Goal: Information Seeking & Learning: Learn about a topic

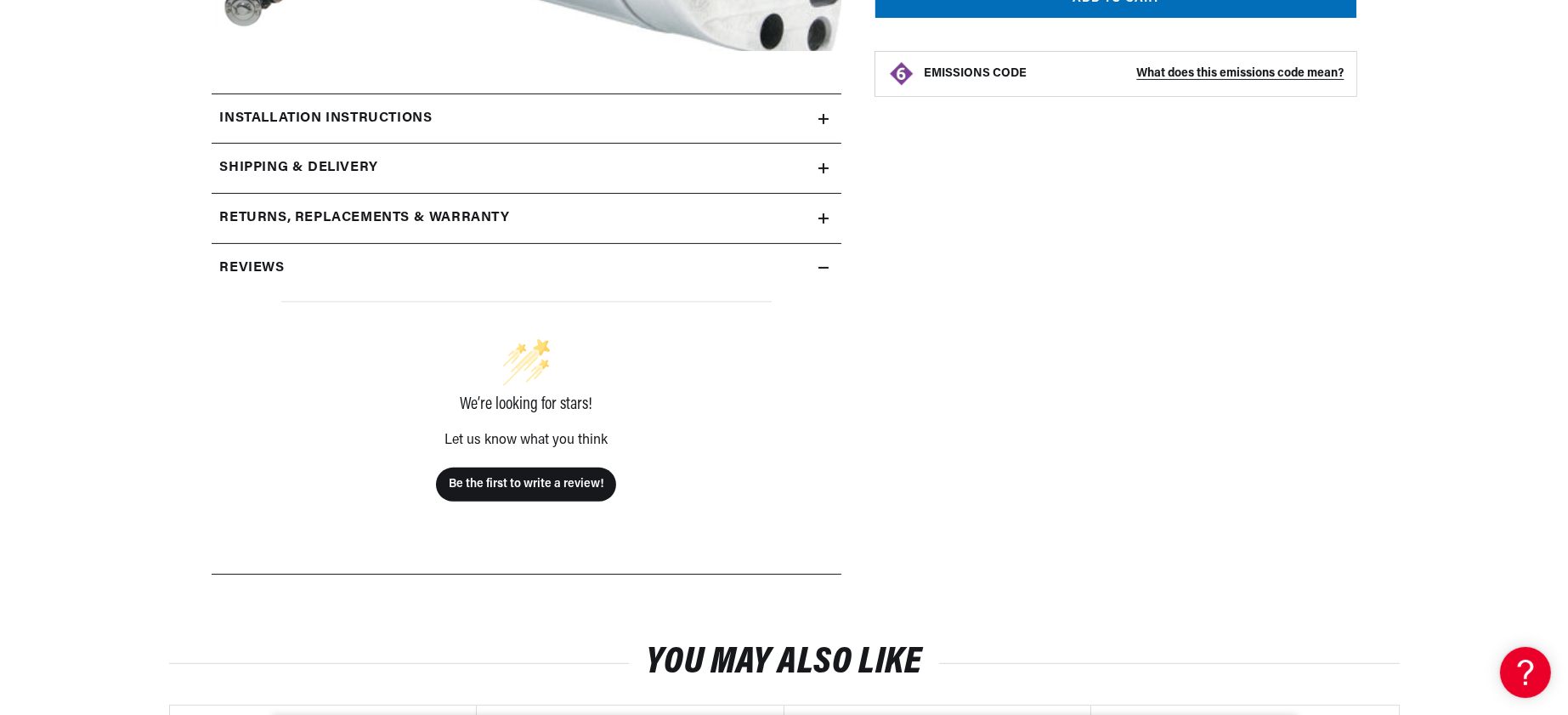
scroll to position [0, 643]
click at [1103, 559] on div "Compu-Fire 53700 - Chrome Gen 3 Starter for 90-06 Big Twin Harley&reg; Models (…" at bounding box center [1098, 94] width 516 height 1011
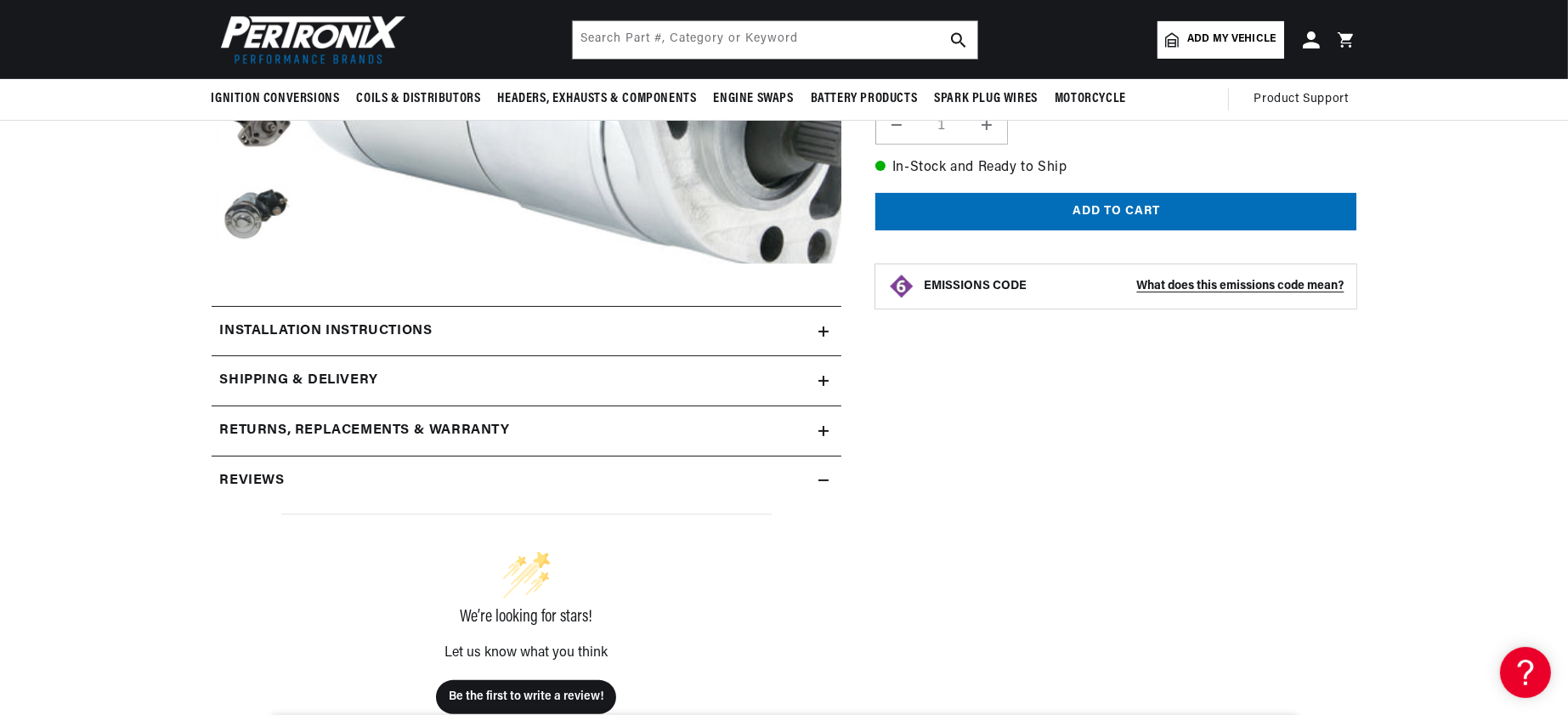
scroll to position [0, 0]
drag, startPoint x: 126, startPoint y: 244, endPoint x: 129, endPoint y: 231, distance: 13.3
click at [211, 244] on button "Load image 5 in gallery view" at bounding box center [254, 217] width 85 height 85
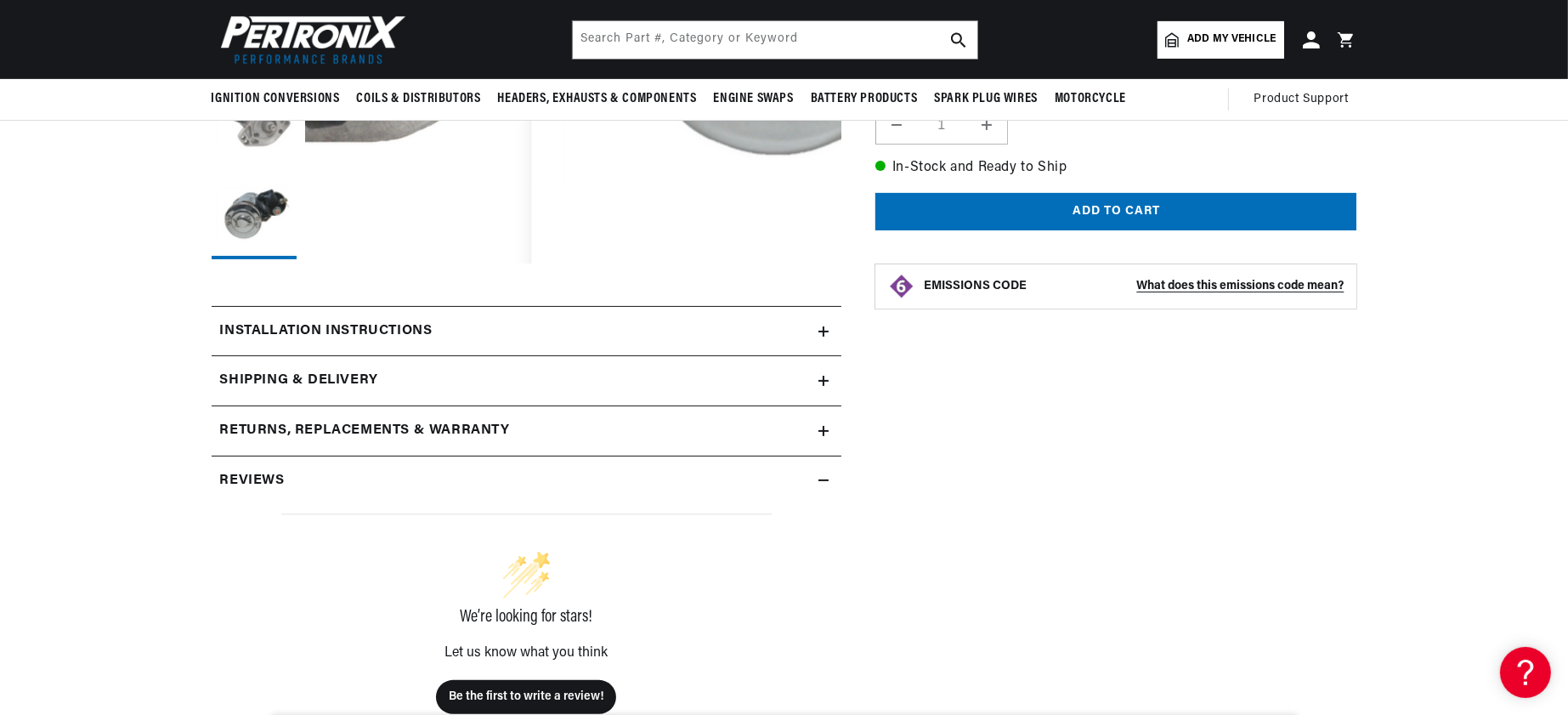
scroll to position [0, 643]
click at [211, 165] on button "Load image 4 in gallery view" at bounding box center [254, 123] width 85 height 85
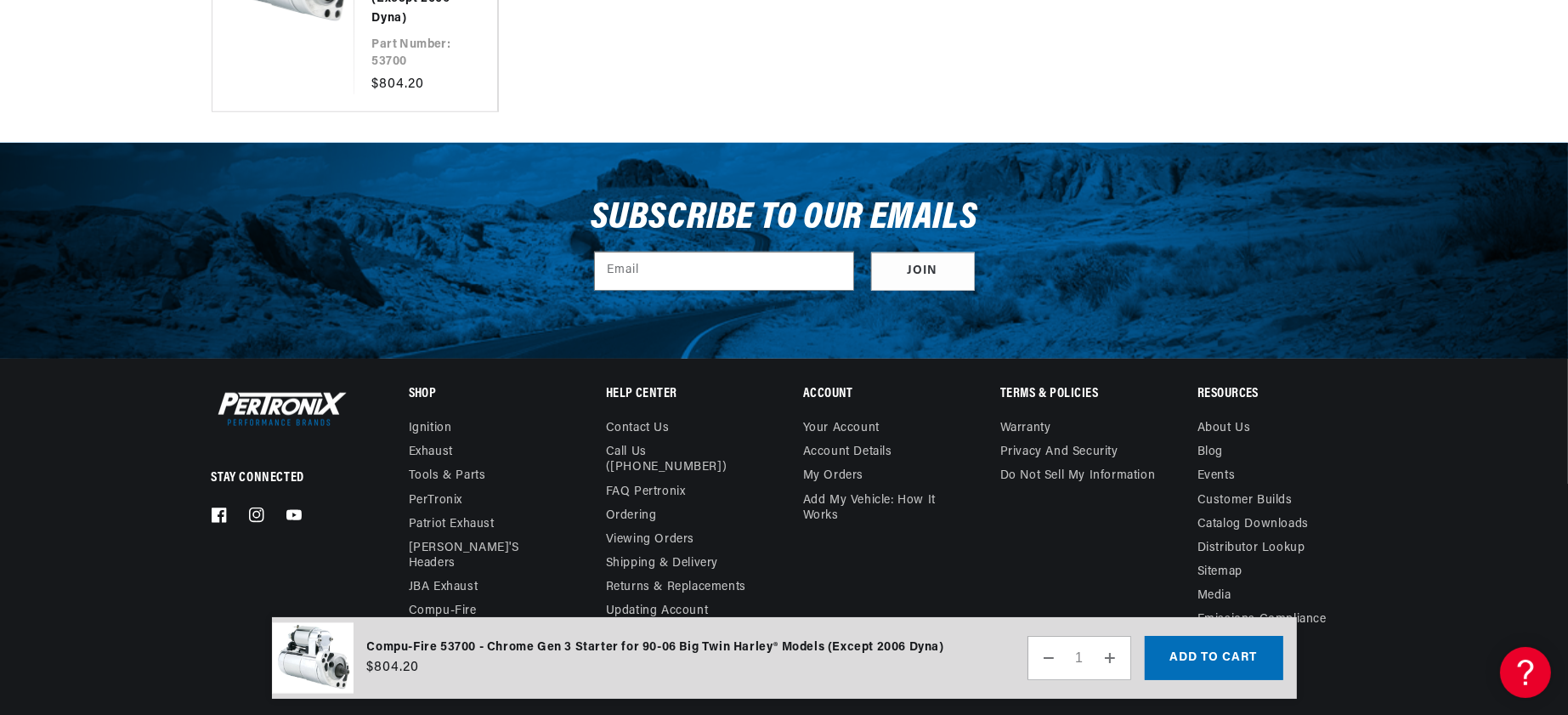
scroll to position [2155, 0]
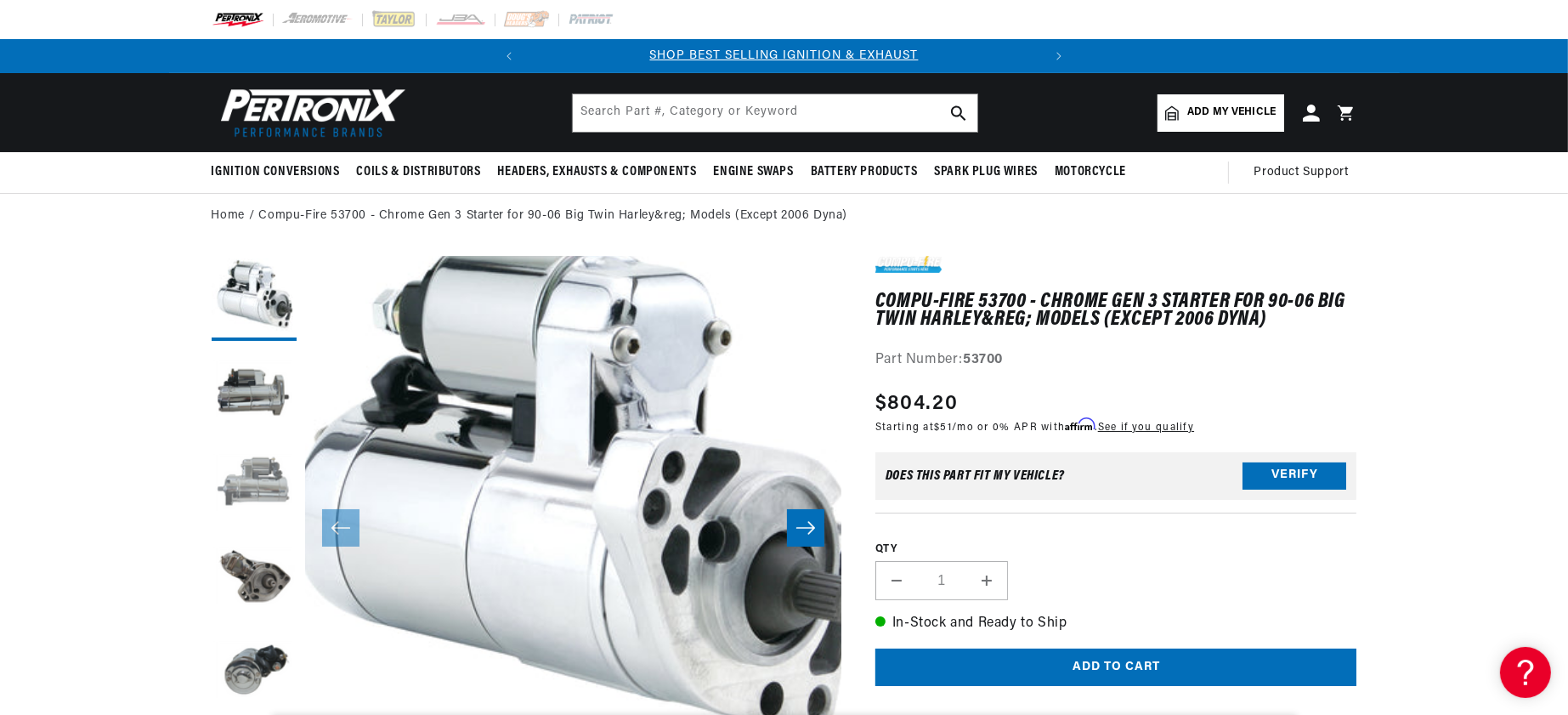
click at [211, 512] on button "Load image 3 in gallery view" at bounding box center [254, 485] width 85 height 85
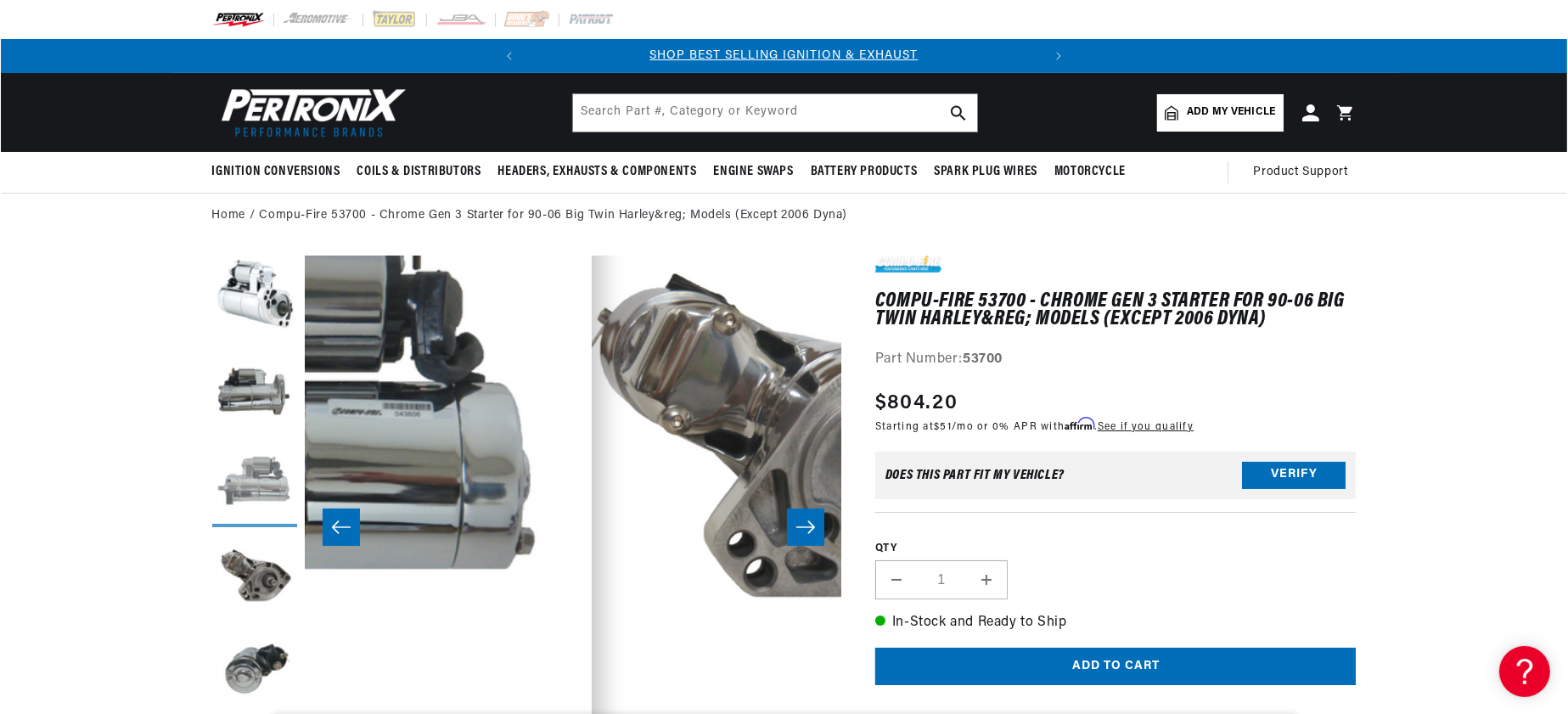
scroll to position [0, 1386]
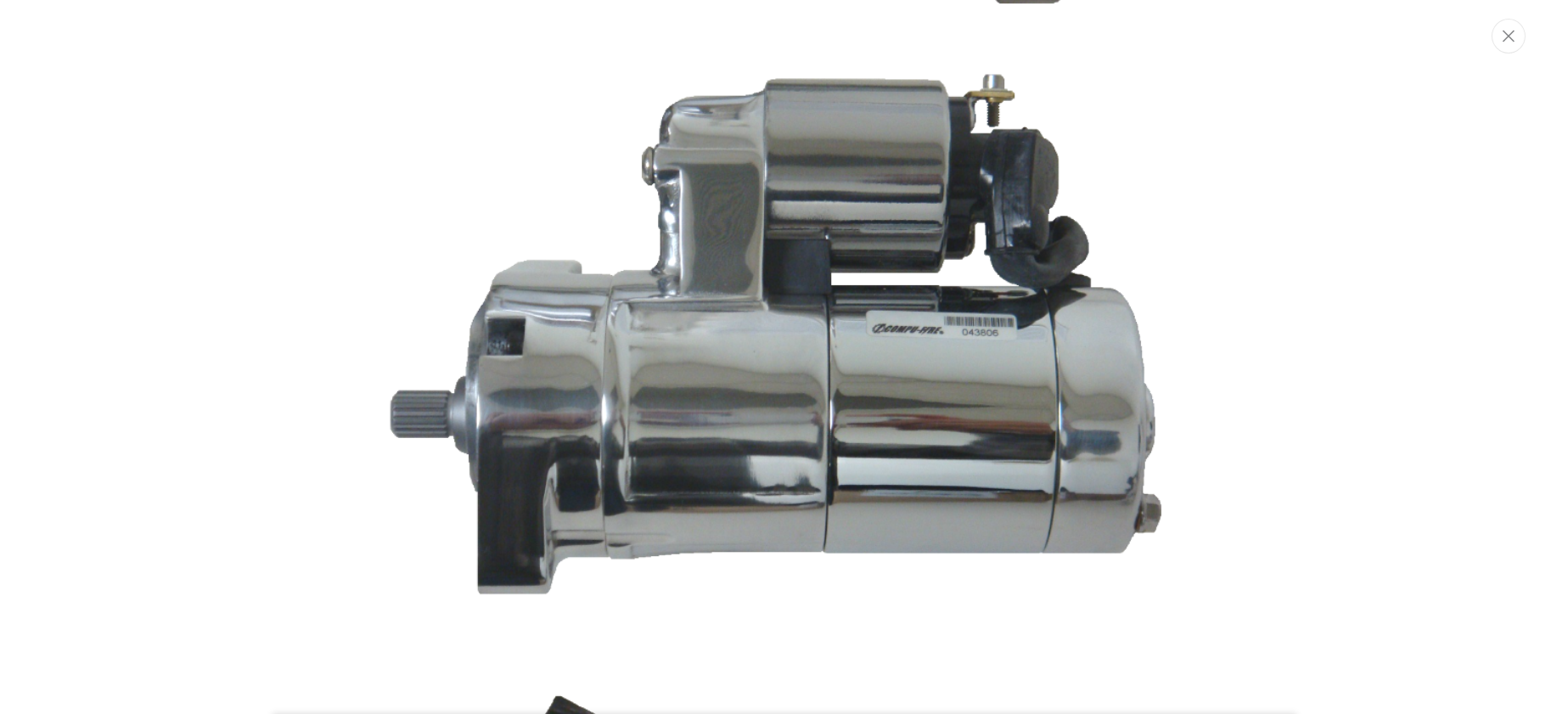
scroll to position [0, 643]
click at [991, 342] on img "Media gallery" at bounding box center [784, 346] width 917 height 611
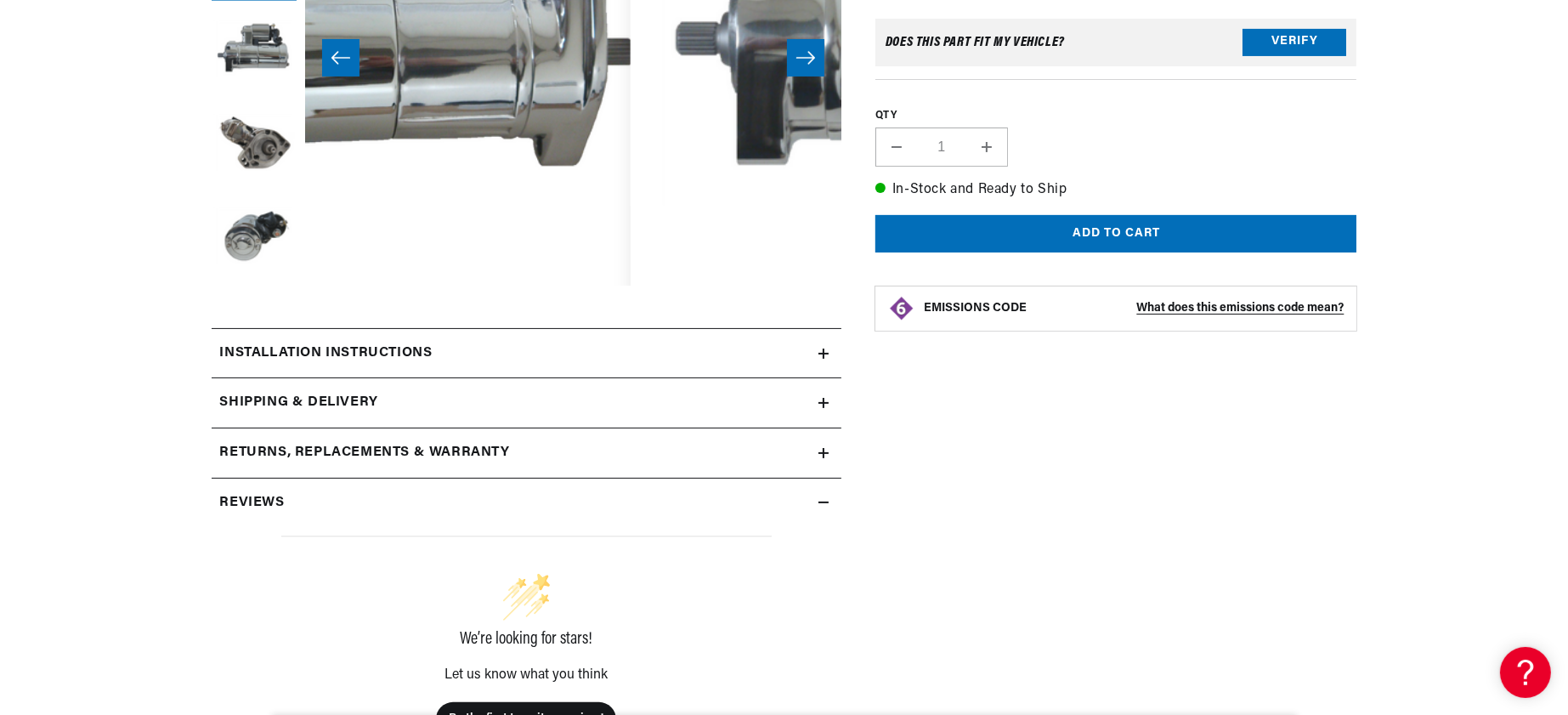
scroll to position [0, 0]
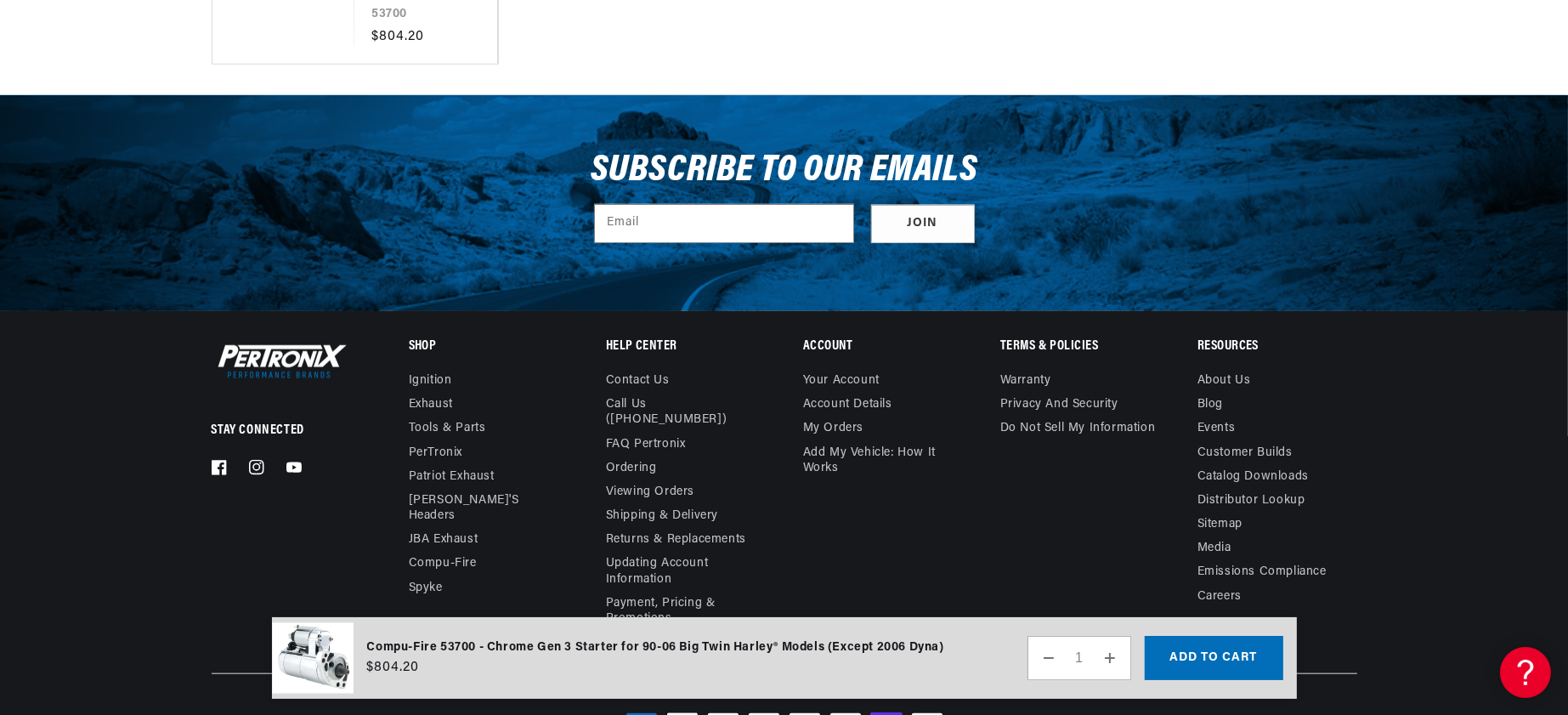
scroll to position [0, 643]
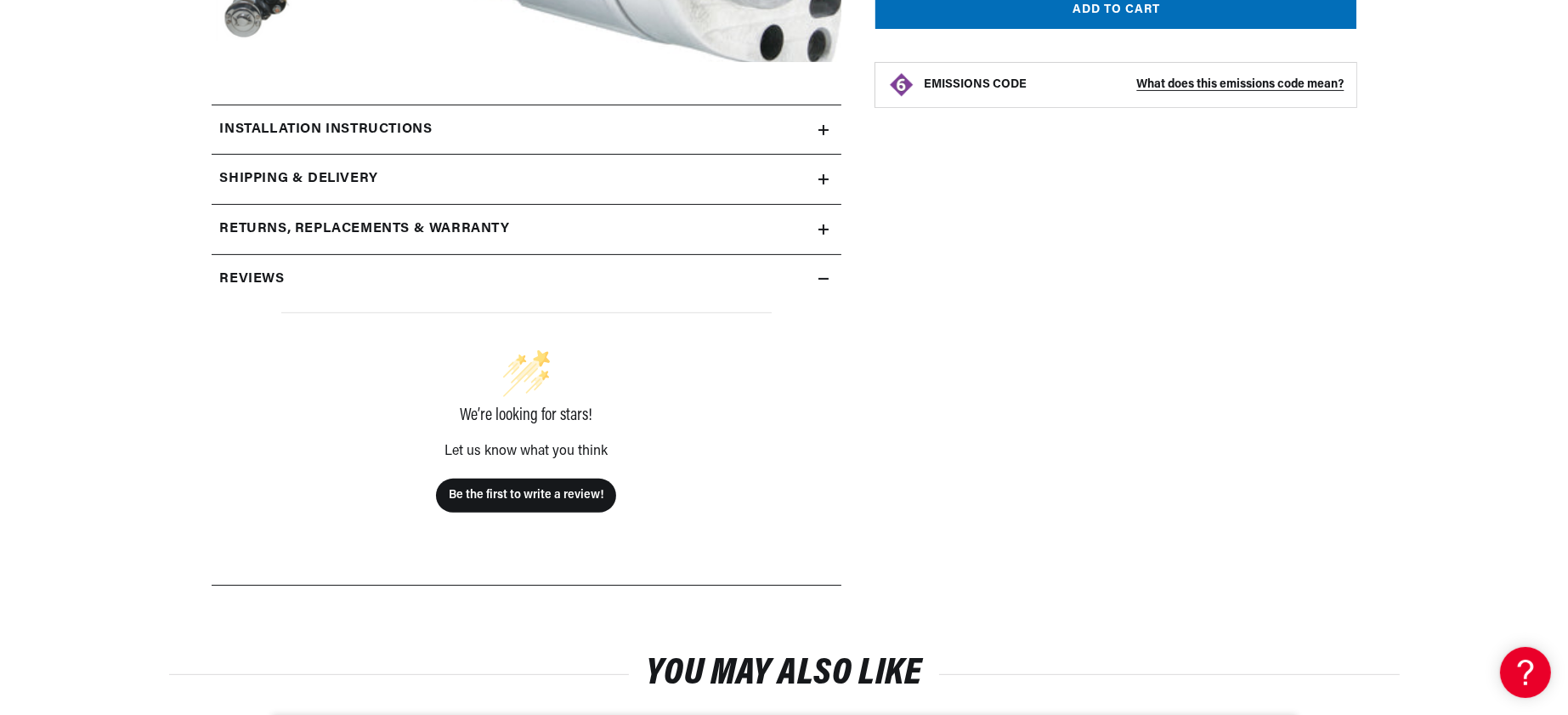
click at [733, 241] on div "Returns, Replacements & Warranty" at bounding box center [515, 230] width 607 height 22
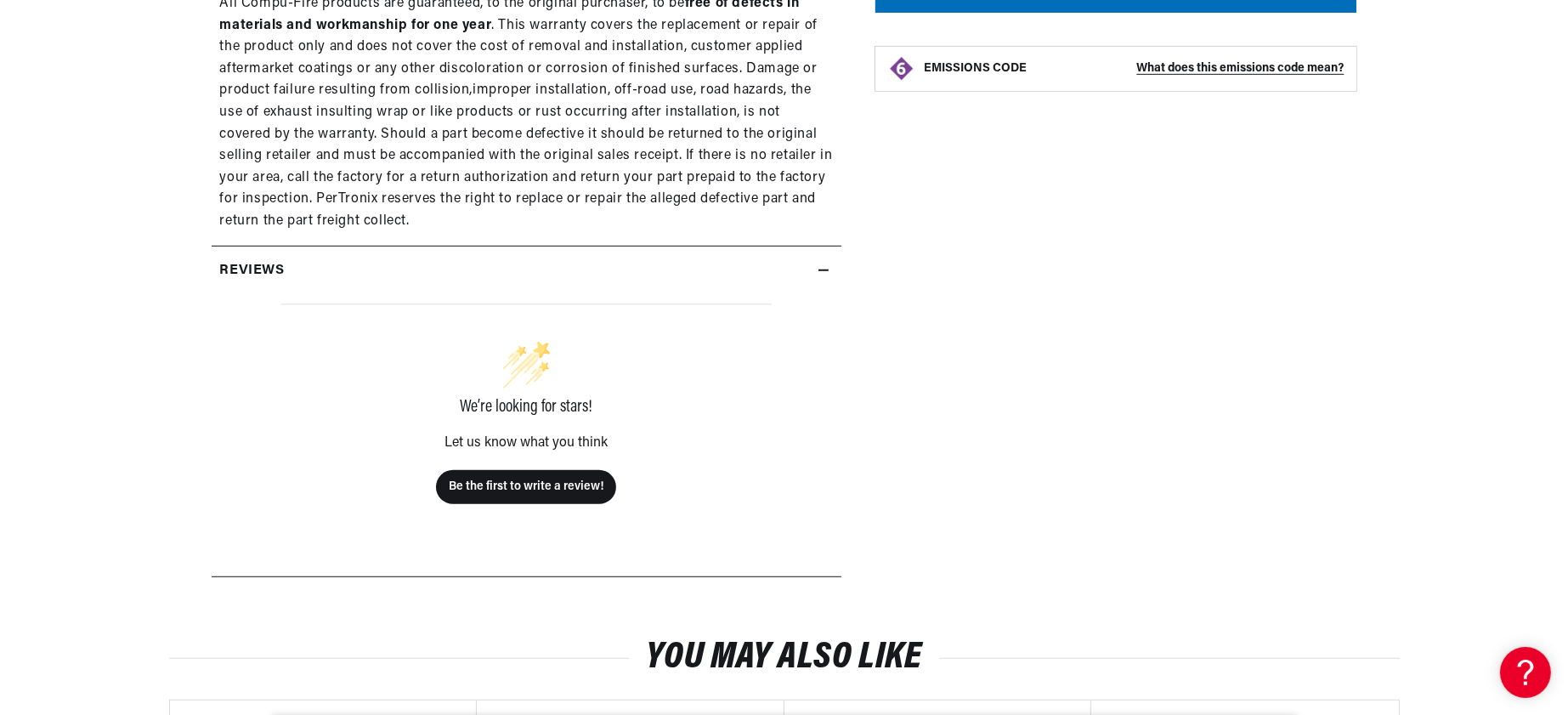
scroll to position [1188, 0]
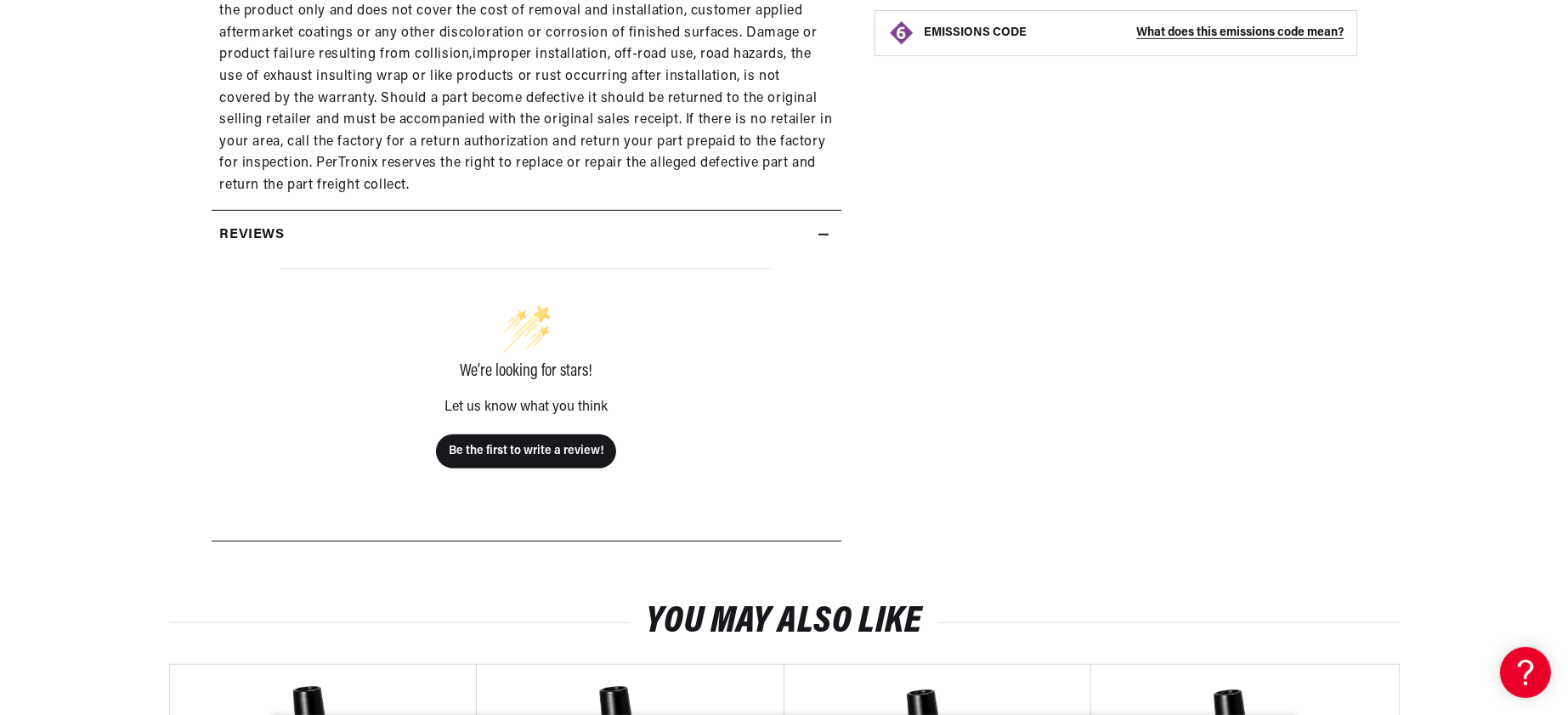
click at [708, 260] on summary "Reviews" at bounding box center [526, 235] width 630 height 50
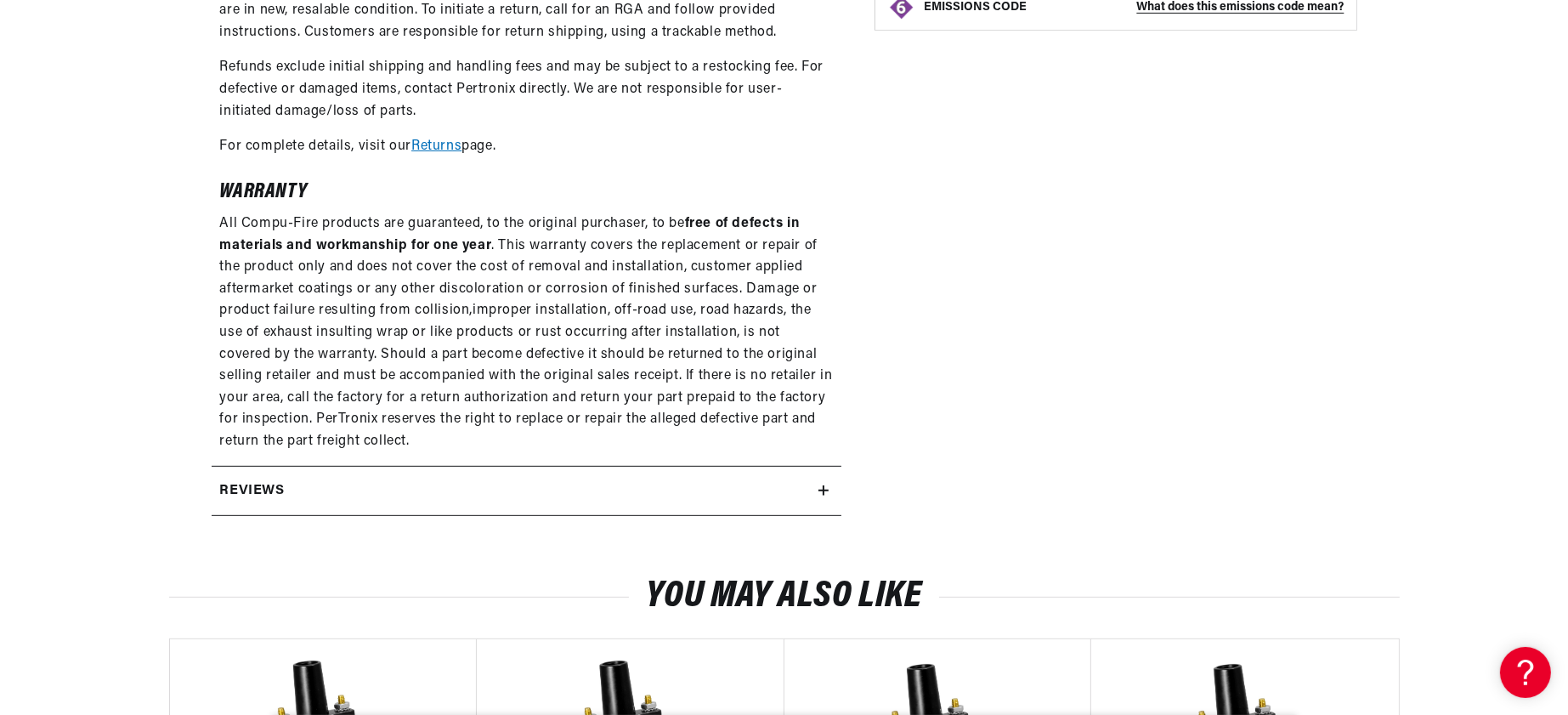
scroll to position [1082, 0]
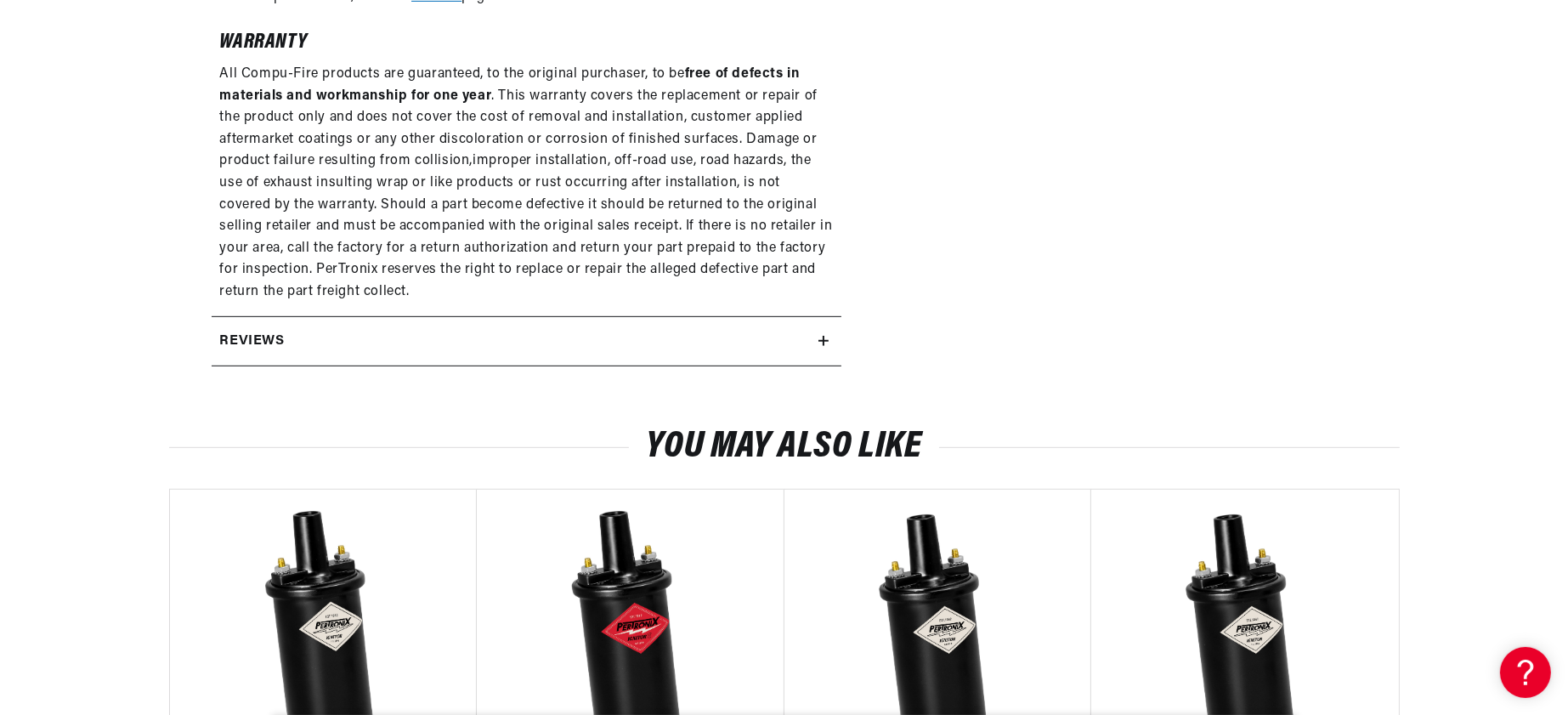
drag, startPoint x: 711, startPoint y: 271, endPoint x: 711, endPoint y: 242, distance: 29.0
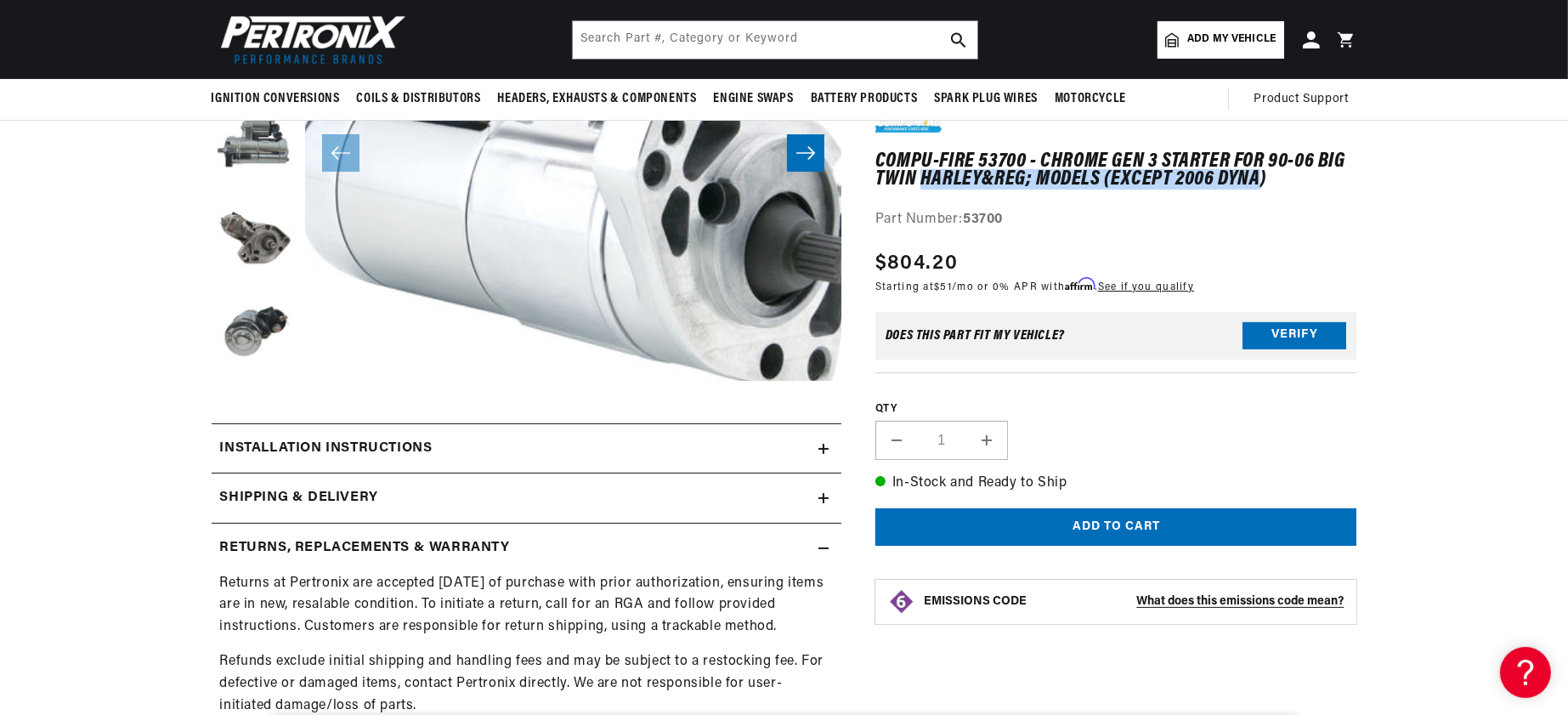
scroll to position [0, 643]
drag, startPoint x: 955, startPoint y: 253, endPoint x: 1387, endPoint y: 253, distance: 432.0
click at [1358, 188] on h1 "Compu-Fire 53700 - Chrome Gen 3 Starter for 90-06 Big Twin Harley&reg; Models (…" at bounding box center [1116, 171] width 482 height 35
copy h1 "Harley&reg; Models (Except 2006 Dyna)"
click at [211, 189] on button "Load image 3 in gallery view" at bounding box center [254, 147] width 85 height 85
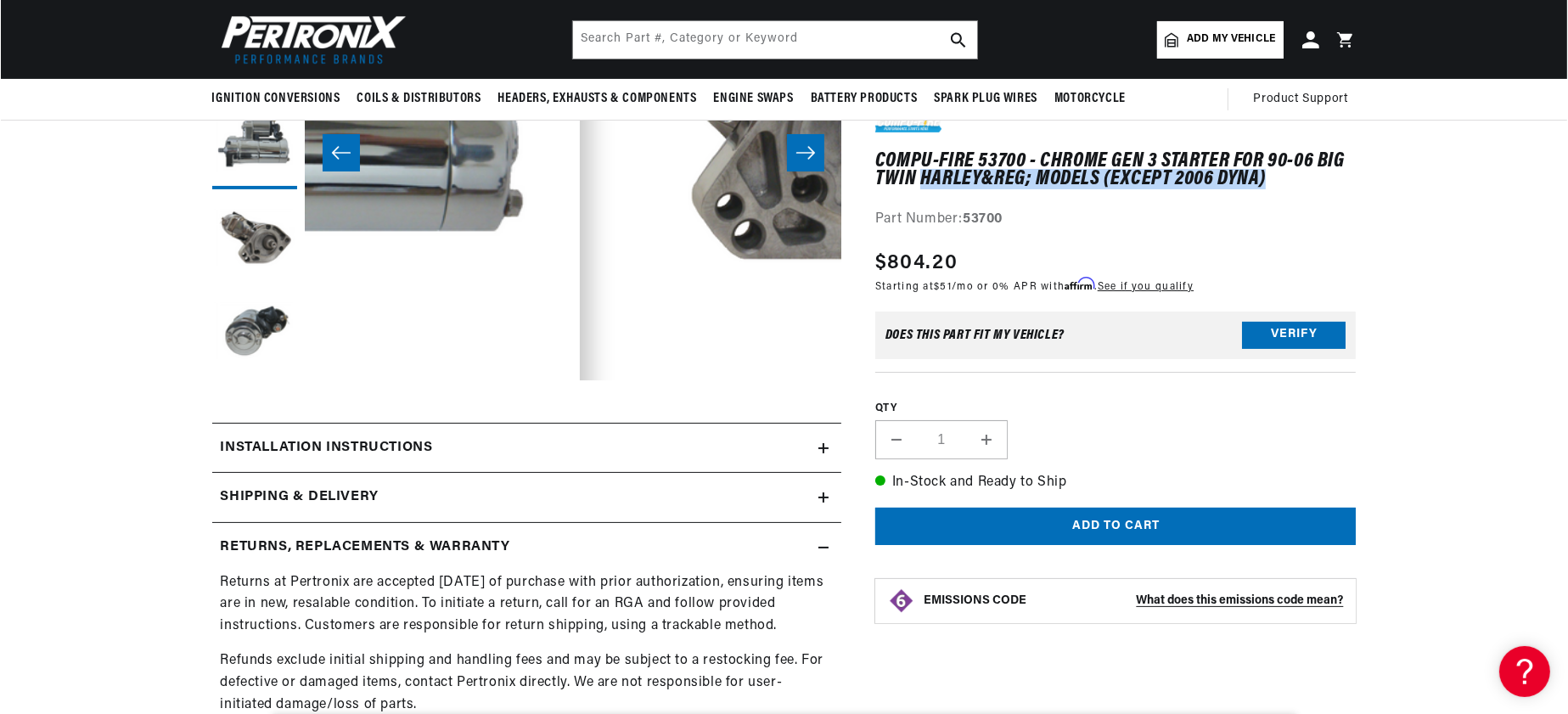
scroll to position [0, 0]
drag, startPoint x: 420, startPoint y: 444, endPoint x: 446, endPoint y: 314, distance: 132.6
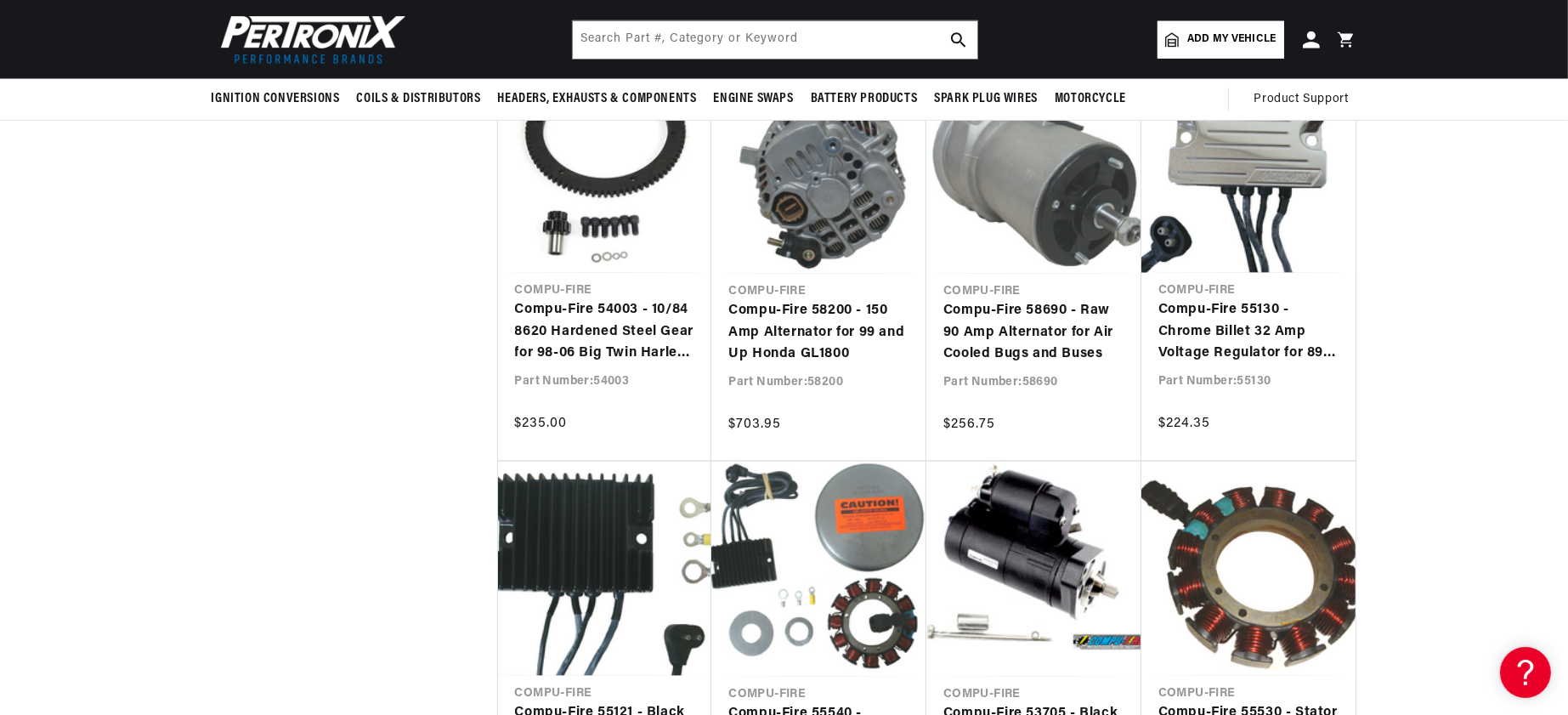
scroll to position [0, 643]
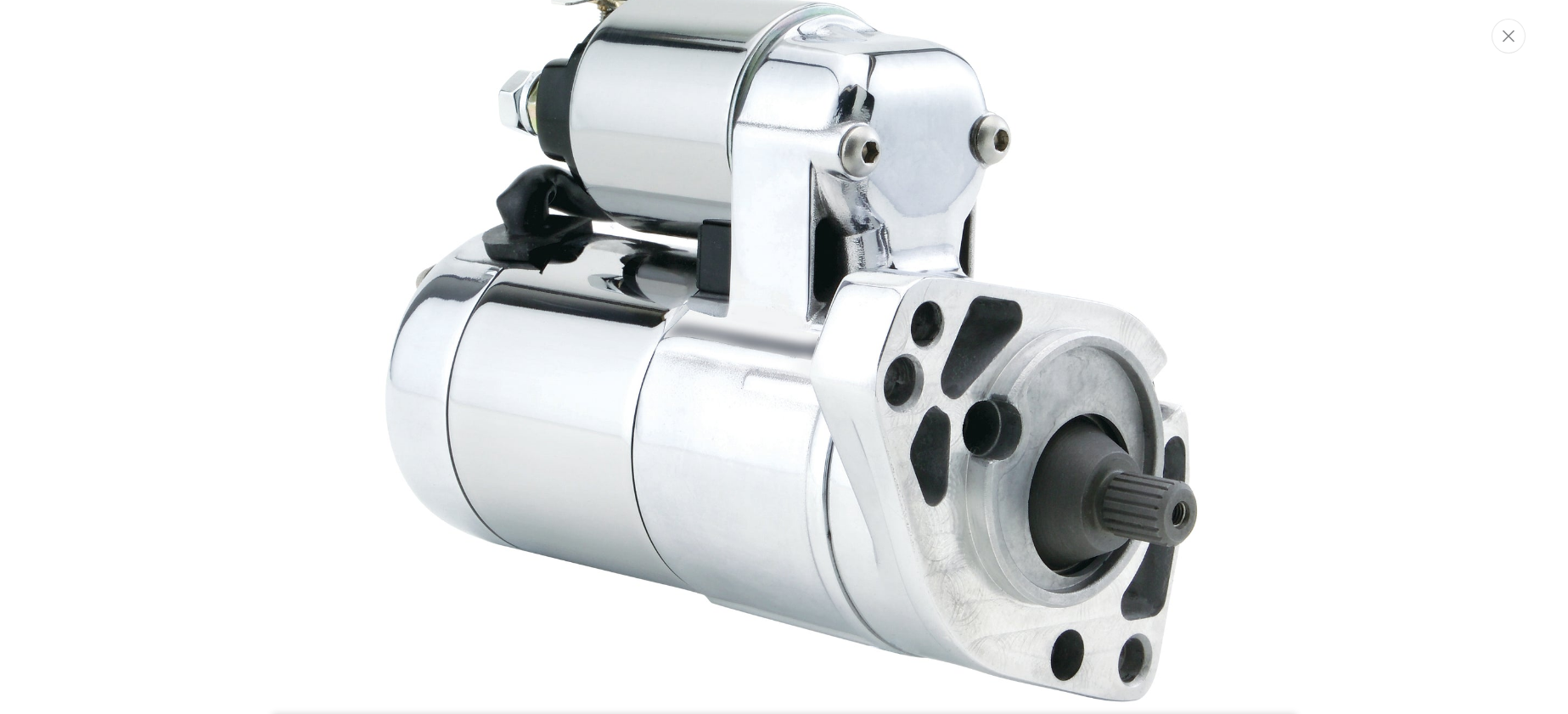
scroll to position [0, 643]
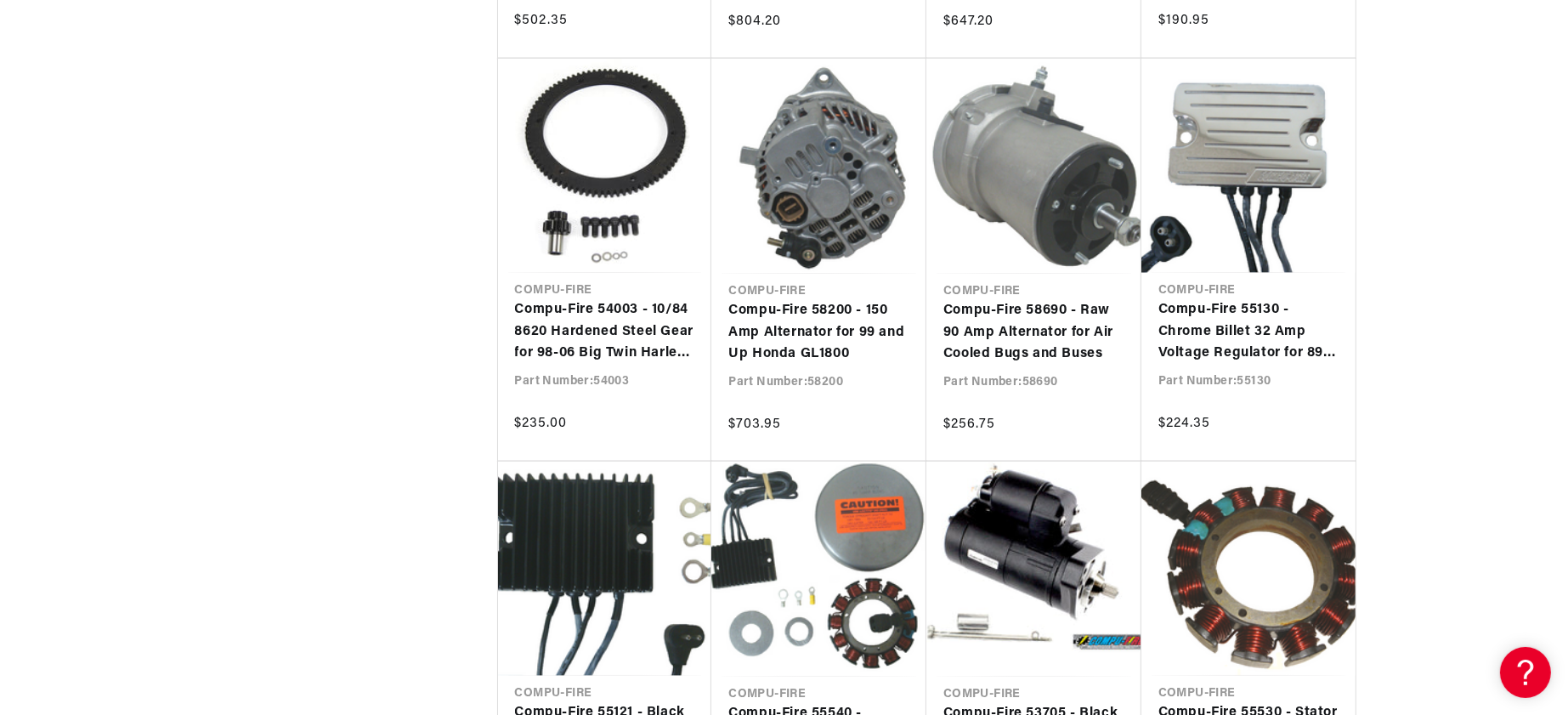
scroll to position [0, 643]
